Goal: Task Accomplishment & Management: Use online tool/utility

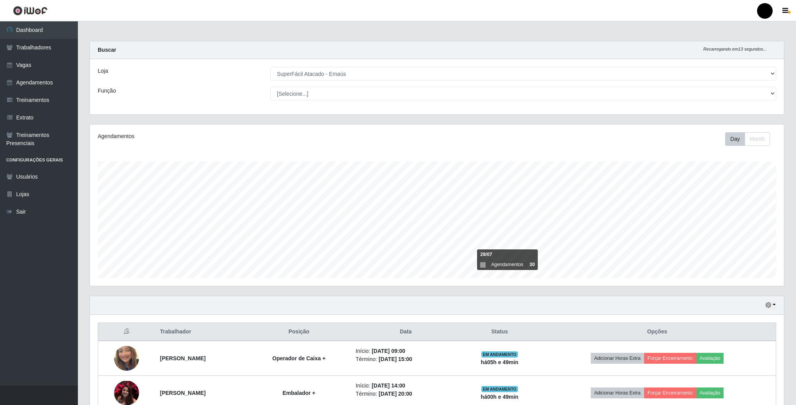
select select "407"
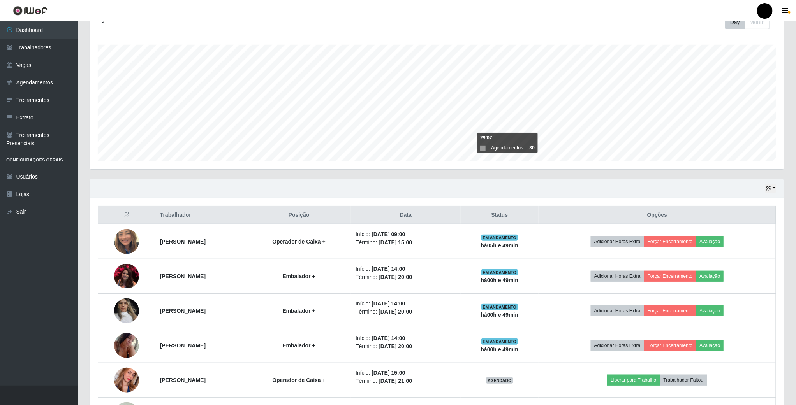
scroll to position [162, 693]
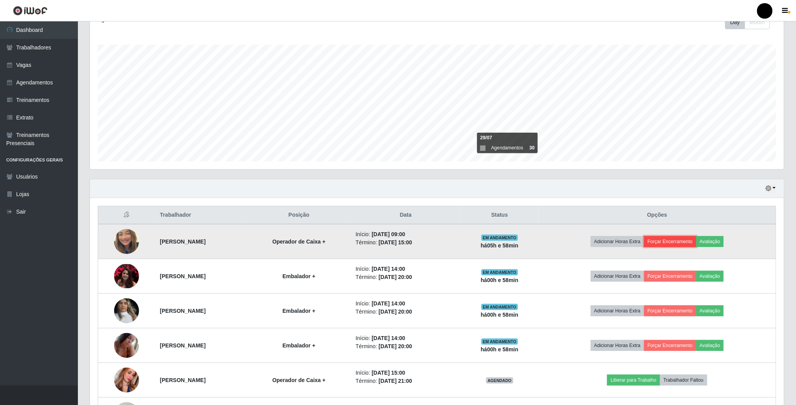
click at [696, 242] on button "Forçar Encerramento" at bounding box center [670, 241] width 52 height 11
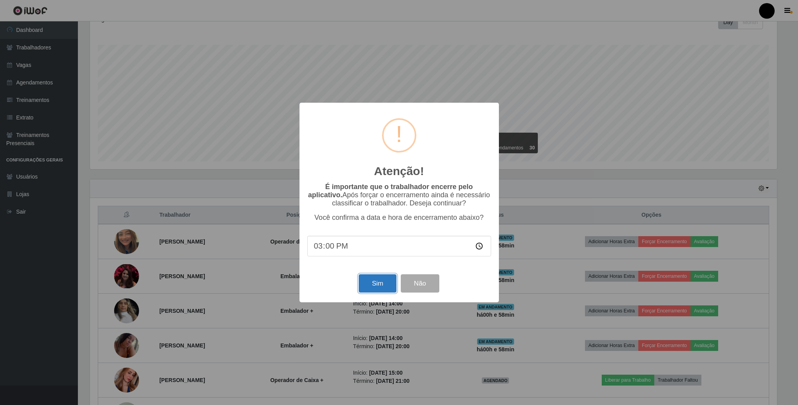
click at [375, 286] on button "Sim" at bounding box center [378, 283] width 38 height 18
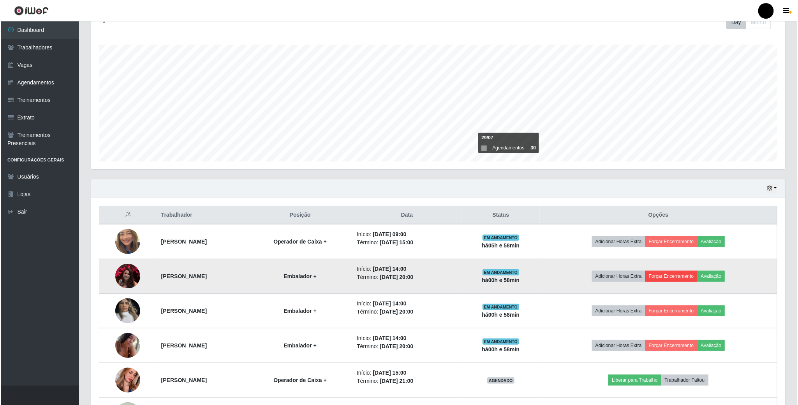
scroll to position [0, 0]
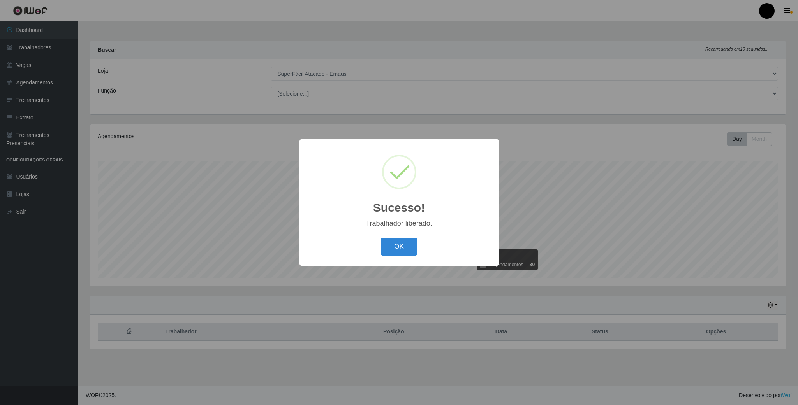
click at [694, 276] on div "Sucesso! × Trabalhador liberado. OK Cancel" at bounding box center [399, 202] width 798 height 405
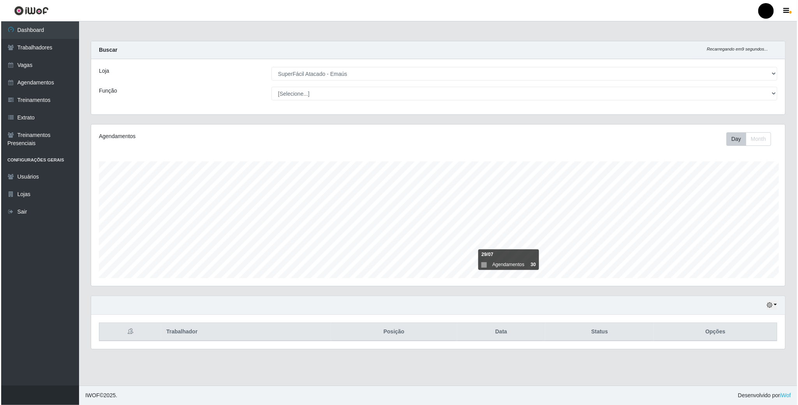
scroll to position [389099, 388567]
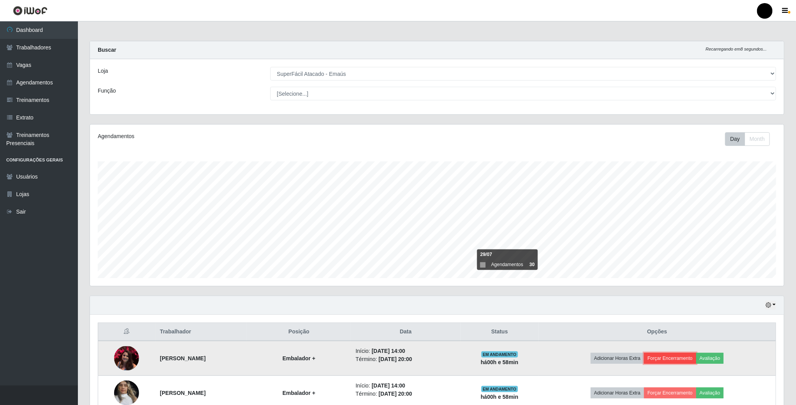
click at [682, 357] on button "Forçar Encerramento" at bounding box center [670, 358] width 52 height 11
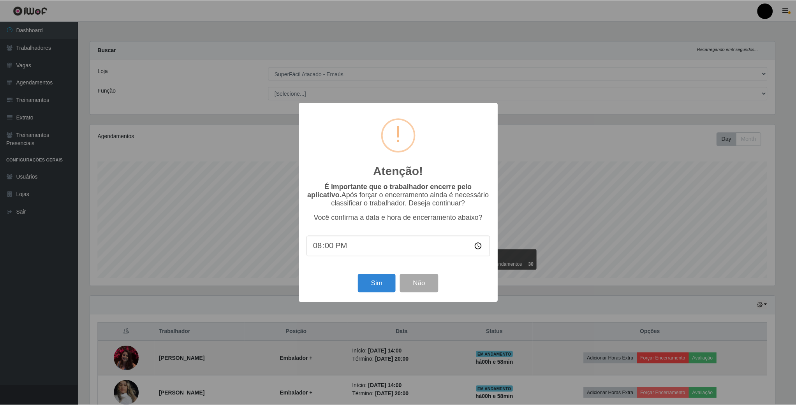
scroll to position [162, 687]
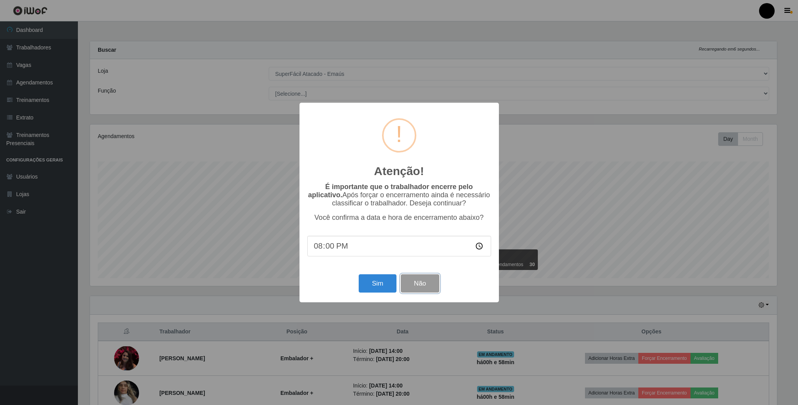
click at [420, 281] on button "Não" at bounding box center [420, 283] width 39 height 18
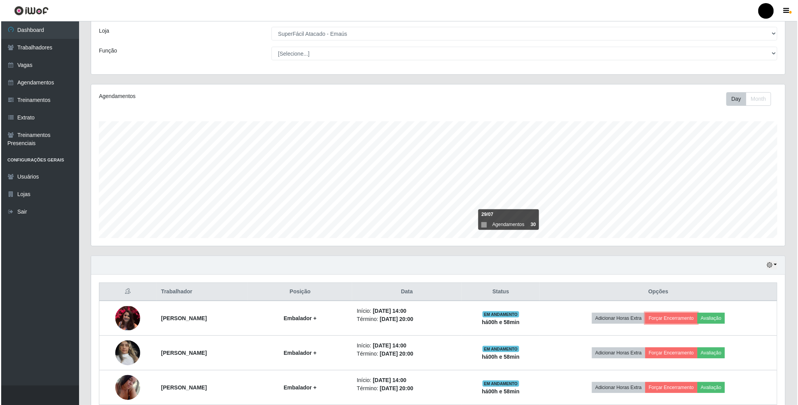
scroll to position [117, 0]
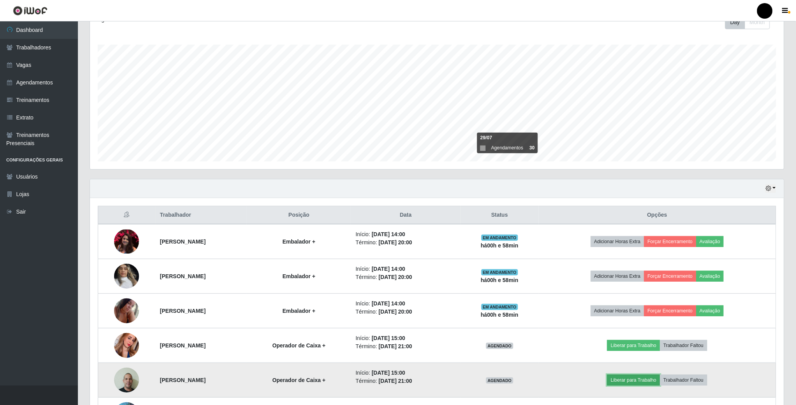
click at [650, 382] on button "Liberar para Trabalho" at bounding box center [633, 380] width 53 height 11
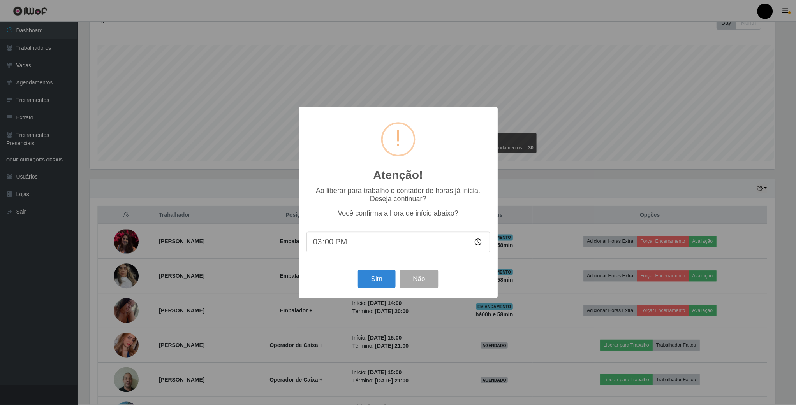
scroll to position [162, 687]
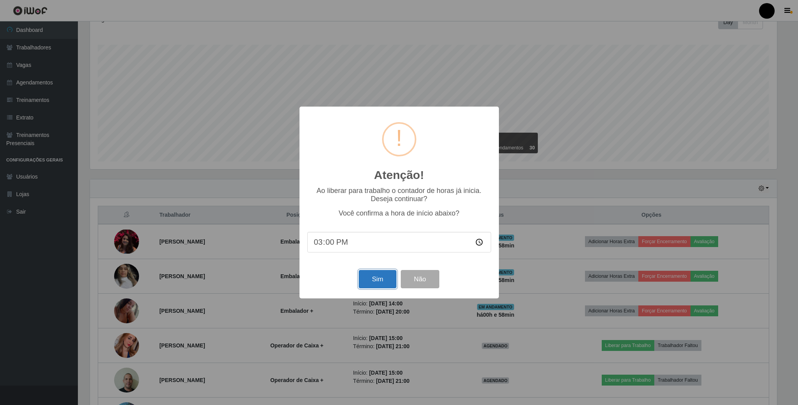
click at [368, 277] on button "Sim" at bounding box center [378, 279] width 38 height 18
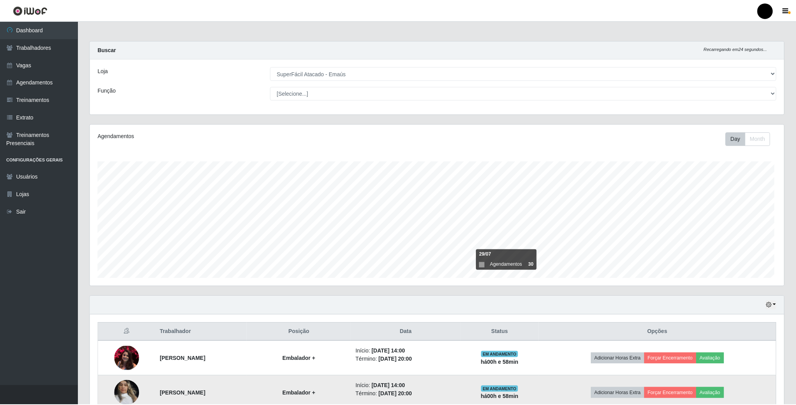
scroll to position [162, 695]
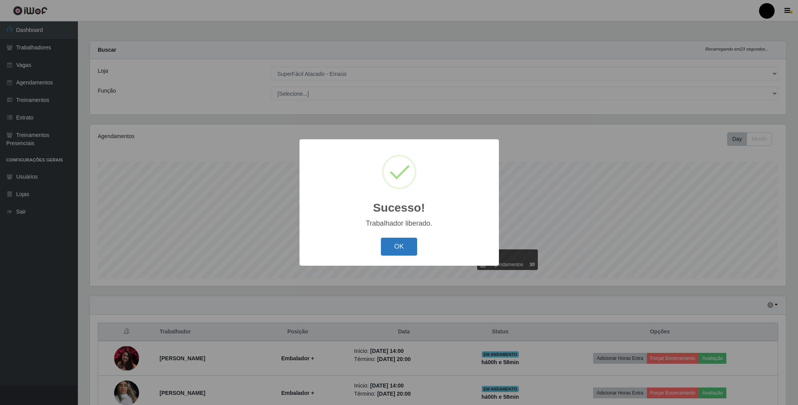
click at [397, 238] on button "OK" at bounding box center [399, 247] width 36 height 18
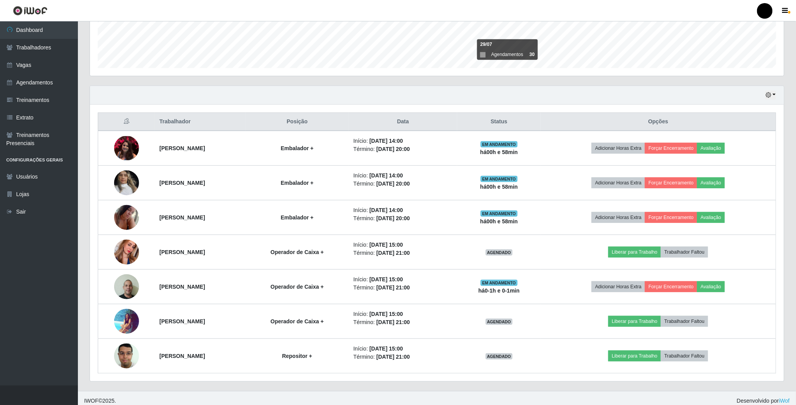
scroll to position [219, 0]
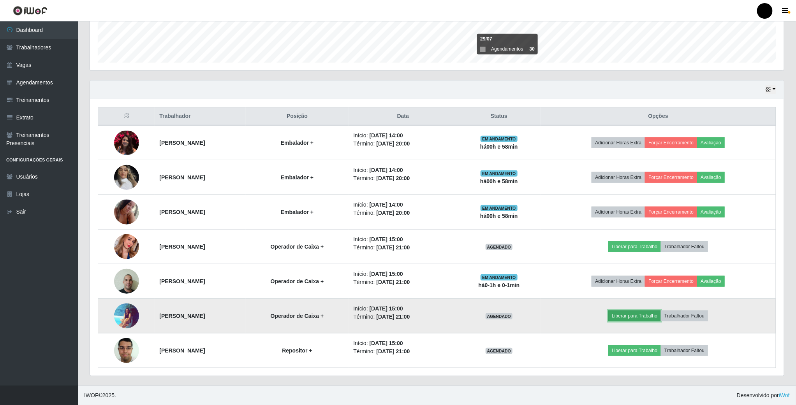
click at [649, 317] on button "Liberar para Trabalho" at bounding box center [634, 316] width 53 height 11
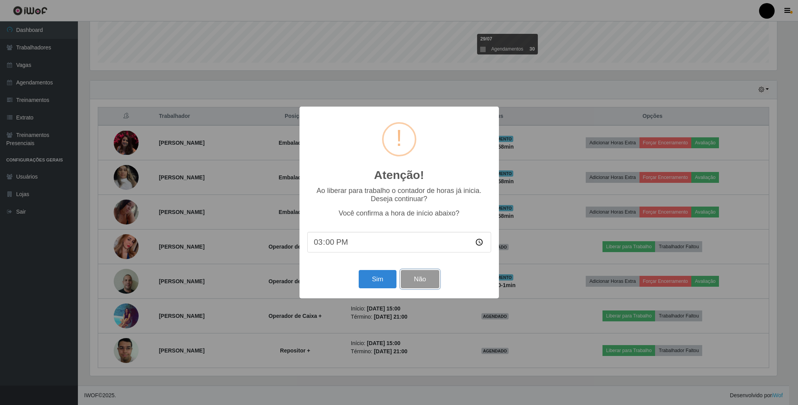
click at [422, 280] on button "Não" at bounding box center [420, 279] width 39 height 18
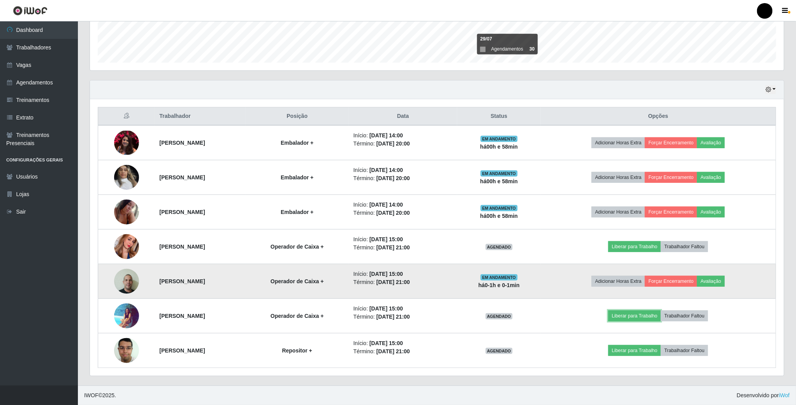
scroll to position [162, 693]
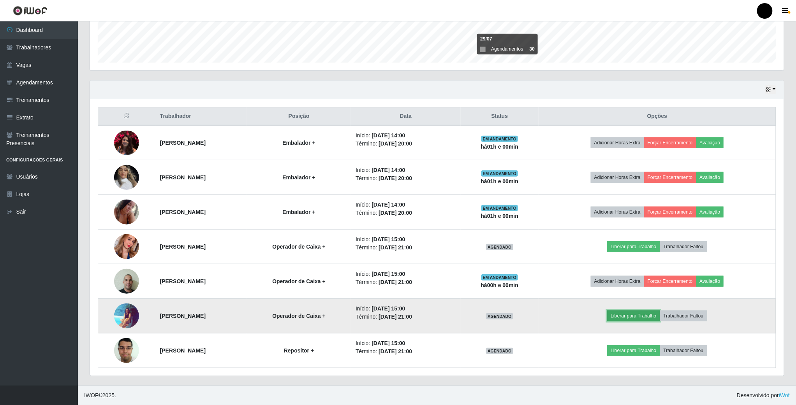
click at [659, 313] on button "Liberar para Trabalho" at bounding box center [633, 316] width 53 height 11
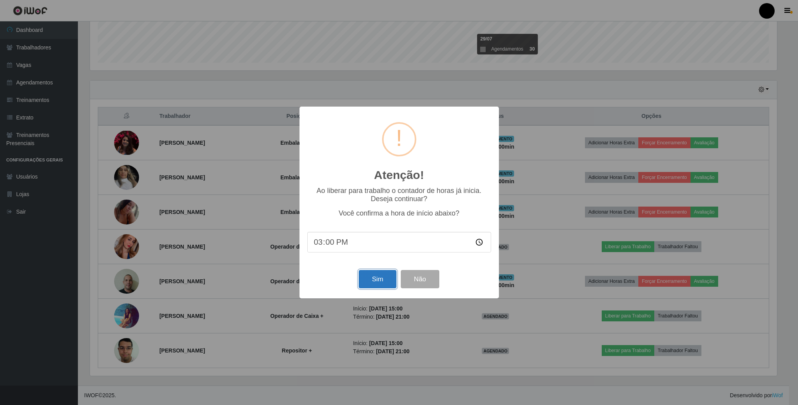
click at [365, 279] on button "Sim" at bounding box center [378, 279] width 38 height 18
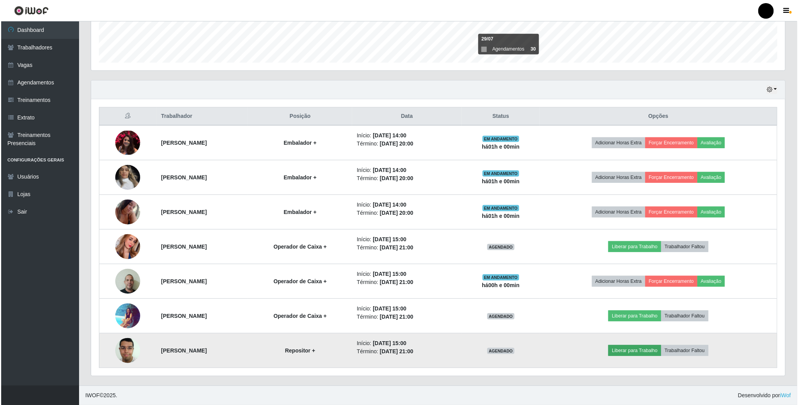
scroll to position [389099, 388566]
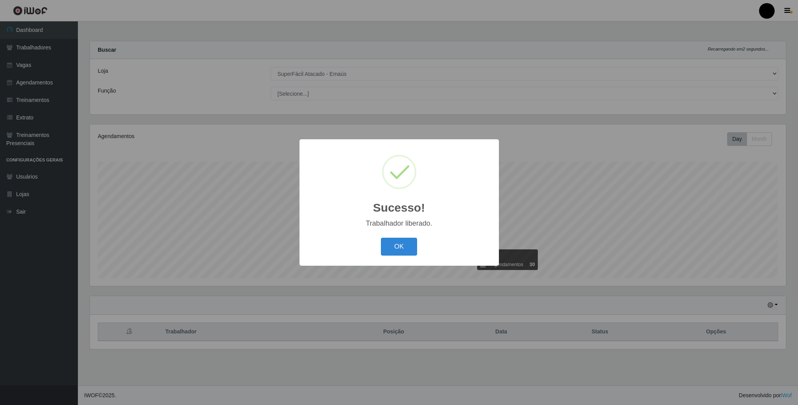
click at [653, 353] on div "Sucesso! × Trabalhador liberado. OK Cancel" at bounding box center [399, 202] width 798 height 405
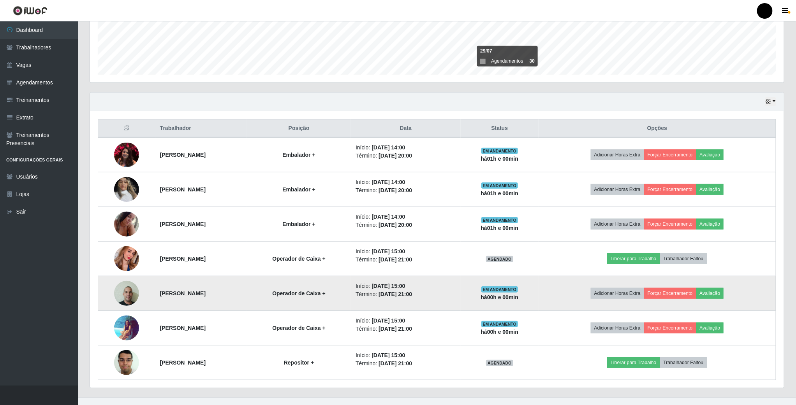
scroll to position [219, 0]
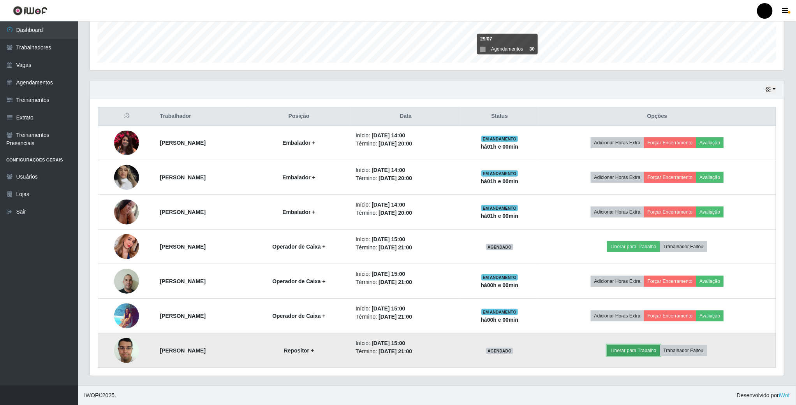
click at [642, 352] on button "Liberar para Trabalho" at bounding box center [633, 350] width 53 height 11
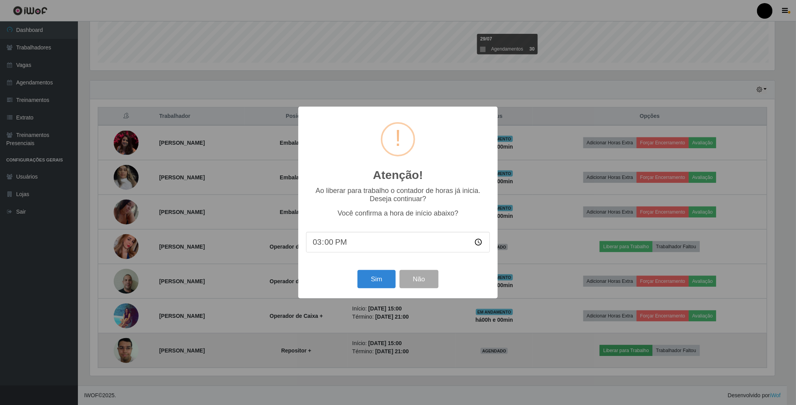
scroll to position [162, 687]
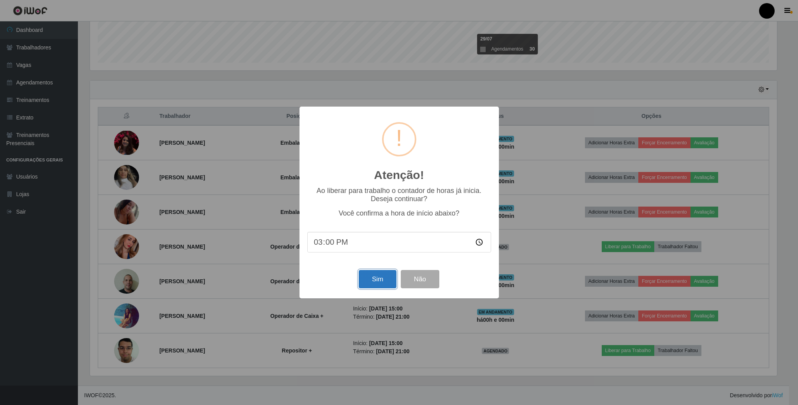
click at [378, 281] on button "Sim" at bounding box center [378, 279] width 38 height 18
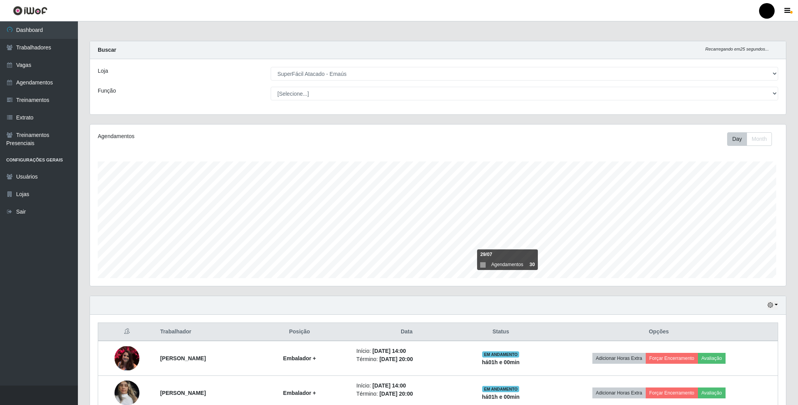
scroll to position [389099, 388566]
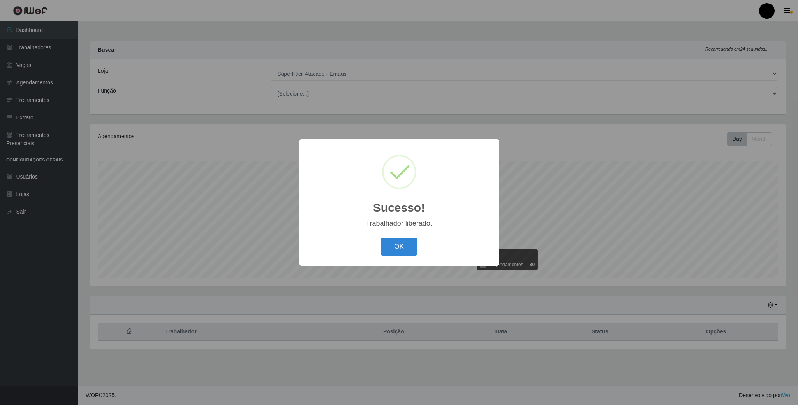
click at [652, 250] on div "Sucesso! × Trabalhador liberado. OK Cancel" at bounding box center [399, 202] width 798 height 405
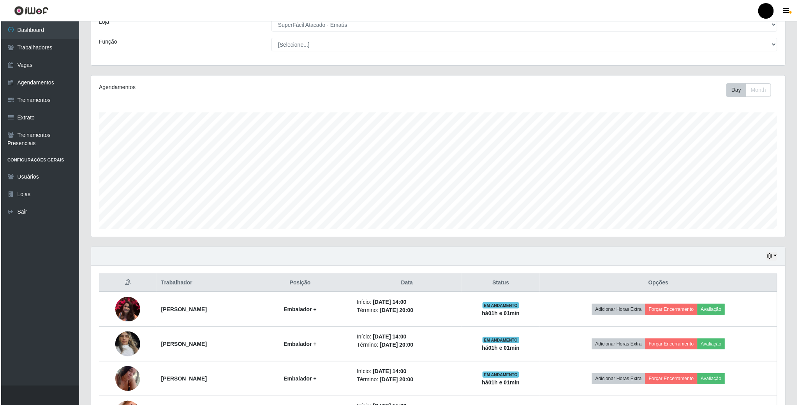
scroll to position [117, 0]
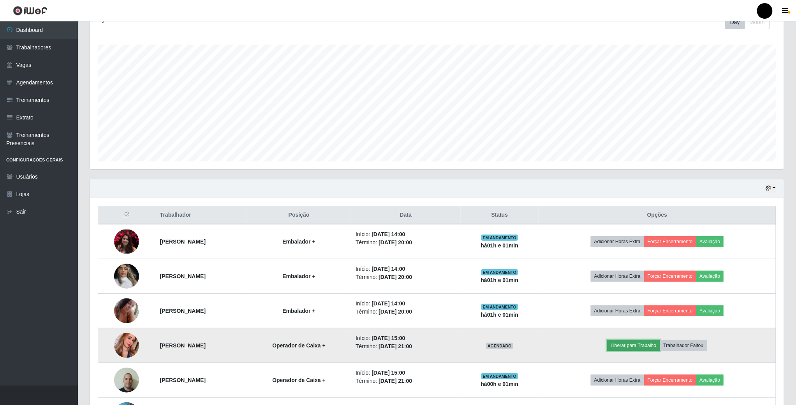
click at [659, 350] on button "Liberar para Trabalho" at bounding box center [633, 345] width 53 height 11
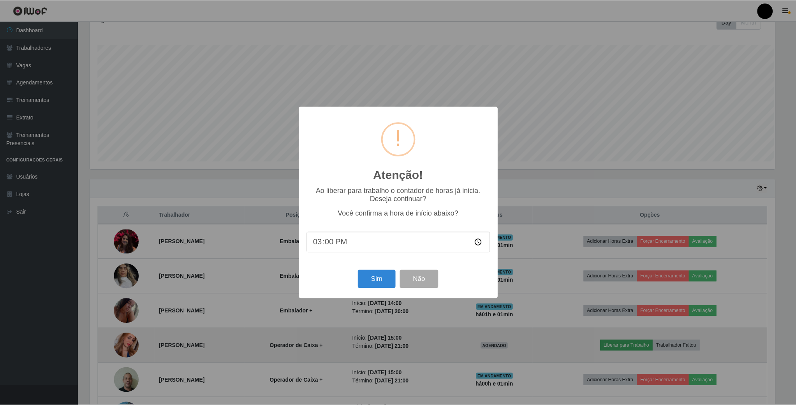
scroll to position [162, 687]
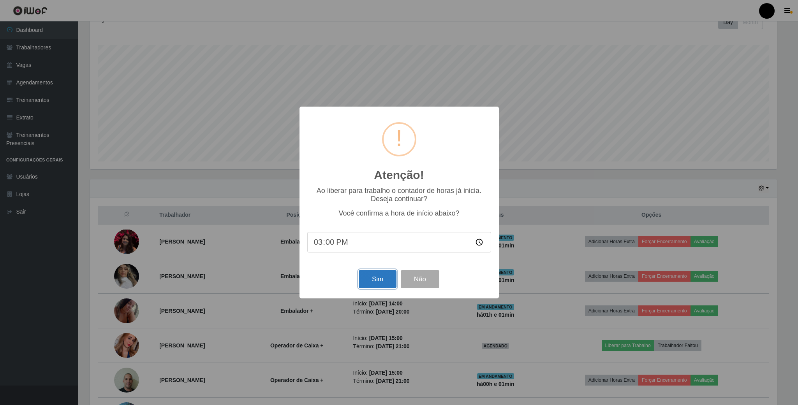
click at [366, 282] on button "Sim" at bounding box center [378, 279] width 38 height 18
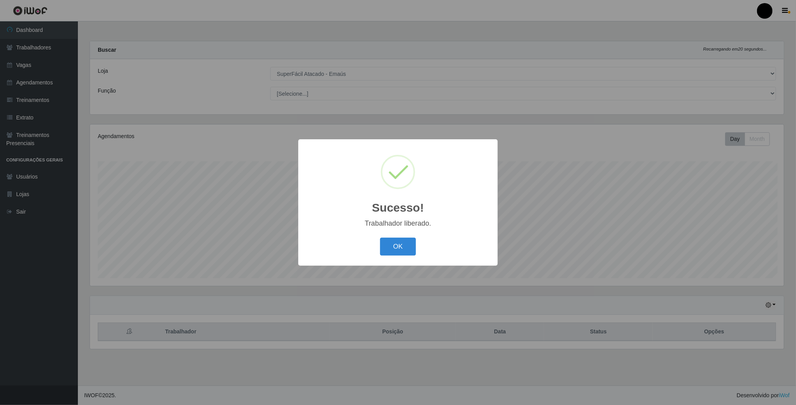
scroll to position [162, 695]
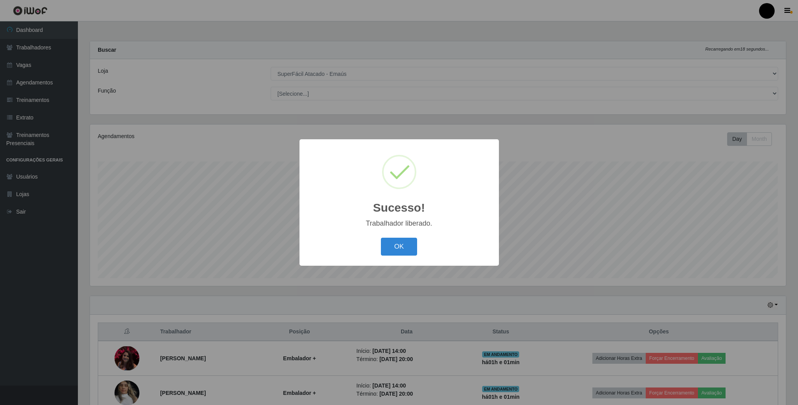
click at [587, 342] on div "Sucesso! × Trabalhador liberado. OK Cancel" at bounding box center [399, 202] width 798 height 405
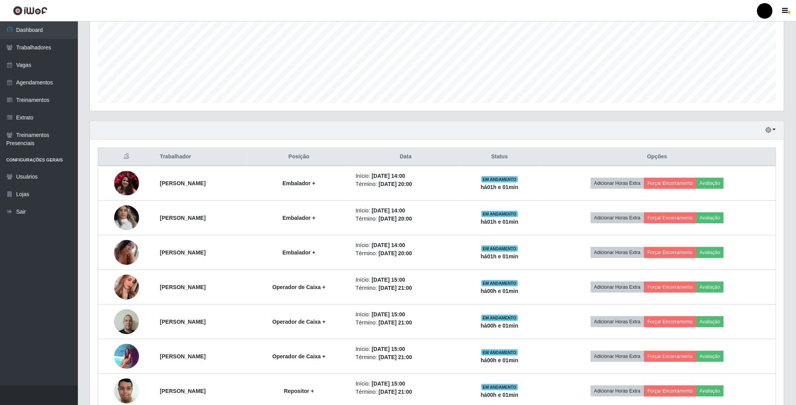
scroll to position [219, 0]
